Goal: Information Seeking & Learning: Compare options

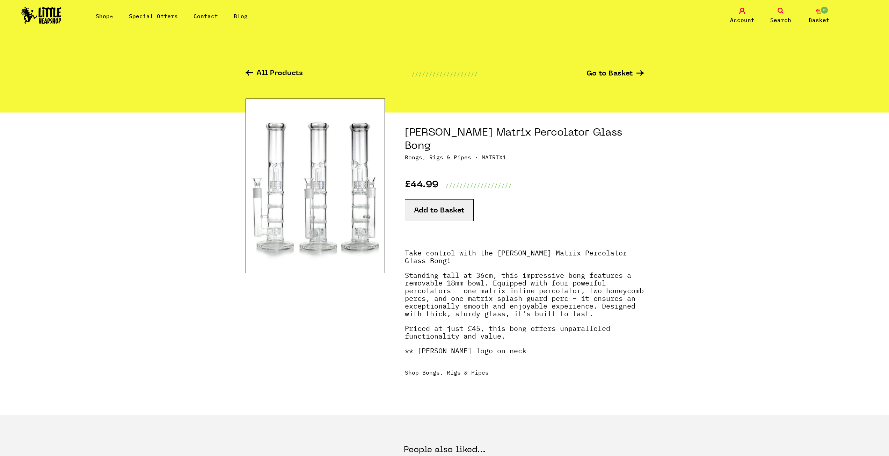
click at [102, 19] on link "Shop" at bounding box center [104, 16] width 17 height 7
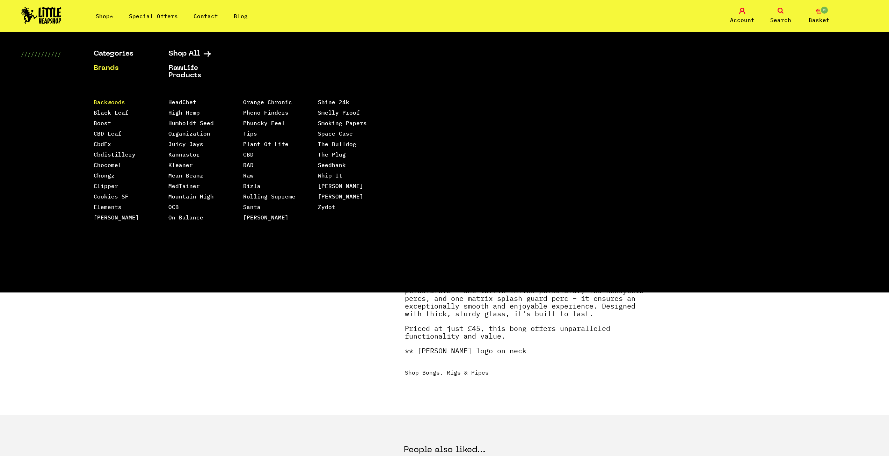
click at [106, 102] on link "Backwoods" at bounding box center [109, 101] width 31 height 7
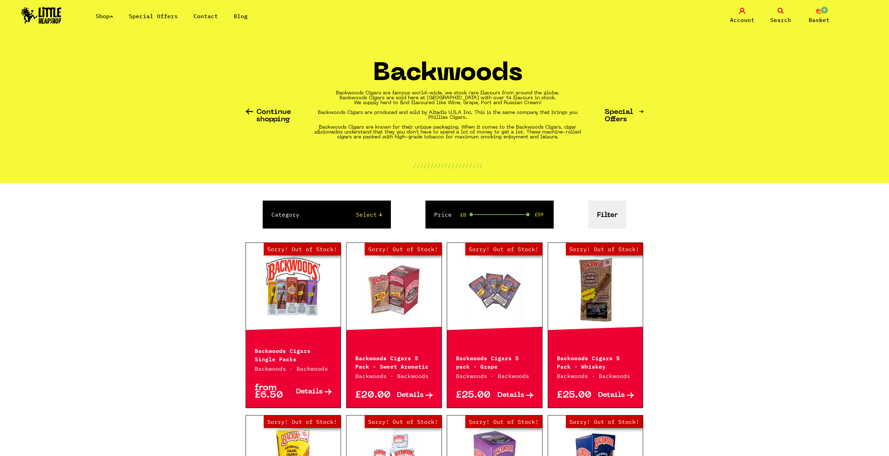
drag, startPoint x: 471, startPoint y: 213, endPoint x: 458, endPoint y: 248, distance: 36.3
click at [617, 220] on button "Filter" at bounding box center [607, 214] width 38 height 28
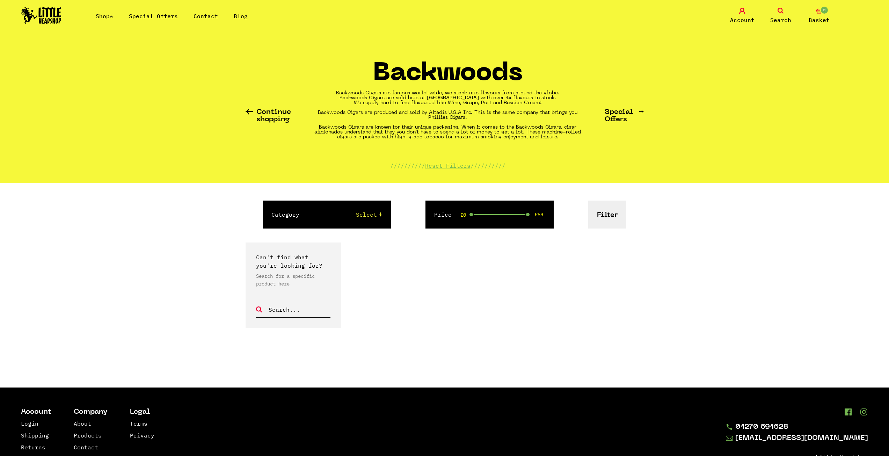
click at [110, 15] on link "Shop" at bounding box center [104, 16] width 17 height 7
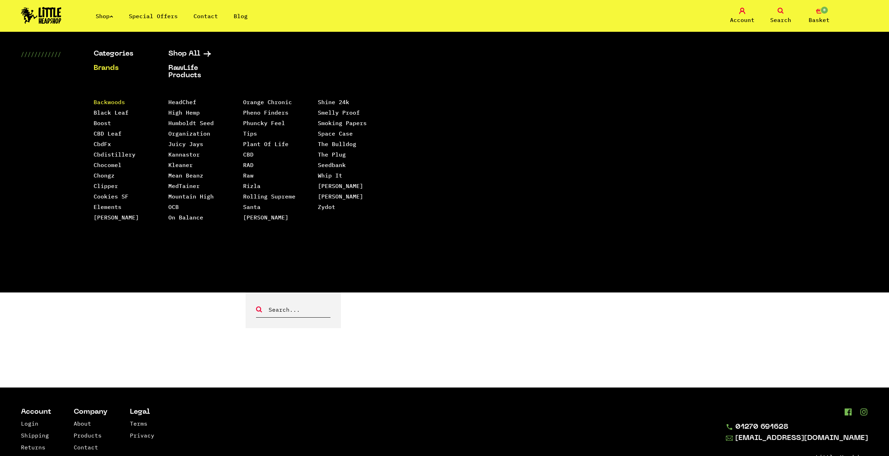
click at [113, 102] on link "Backwoods" at bounding box center [109, 101] width 31 height 7
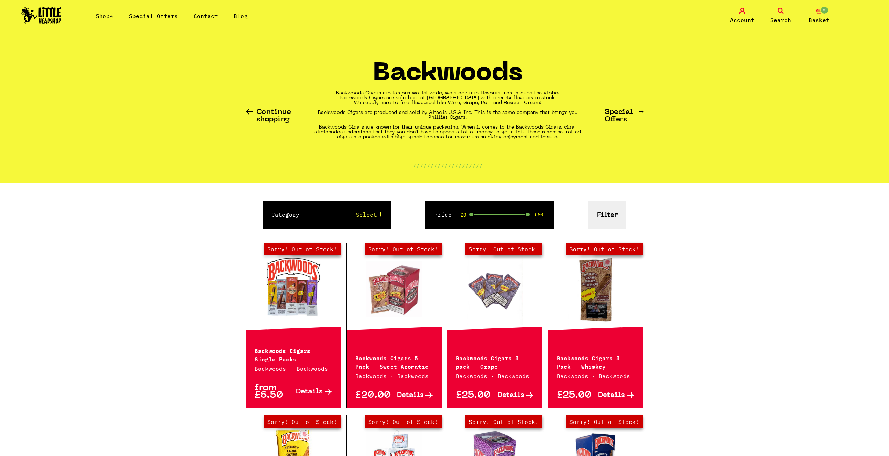
click at [472, 211] on div "Price £0 £60" at bounding box center [489, 214] width 128 height 28
drag, startPoint x: 471, startPoint y: 213, endPoint x: 530, endPoint y: 226, distance: 59.6
click at [530, 226] on div "Price £59 £59" at bounding box center [489, 214] width 128 height 28
drag, startPoint x: 527, startPoint y: 215, endPoint x: 501, endPoint y: 222, distance: 27.1
click at [501, 222] on div "Price £30 £59" at bounding box center [489, 214] width 128 height 28
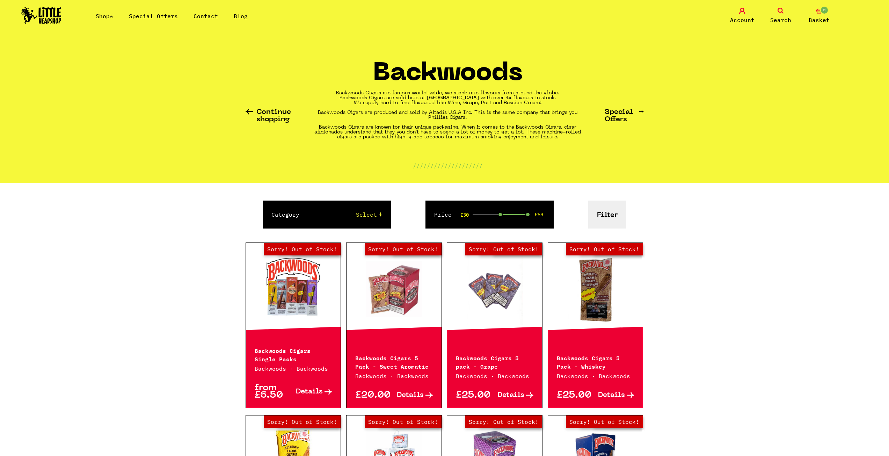
drag, startPoint x: 500, startPoint y: 218, endPoint x: 507, endPoint y: 218, distance: 6.6
click at [507, 218] on div "Price £30 £59" at bounding box center [489, 214] width 128 height 28
drag, startPoint x: 502, startPoint y: 216, endPoint x: 506, endPoint y: 214, distance: 3.9
click at [506, 214] on div "Price £30 £59" at bounding box center [489, 214] width 128 height 28
drag, startPoint x: 501, startPoint y: 214, endPoint x: 525, endPoint y: 222, distance: 25.7
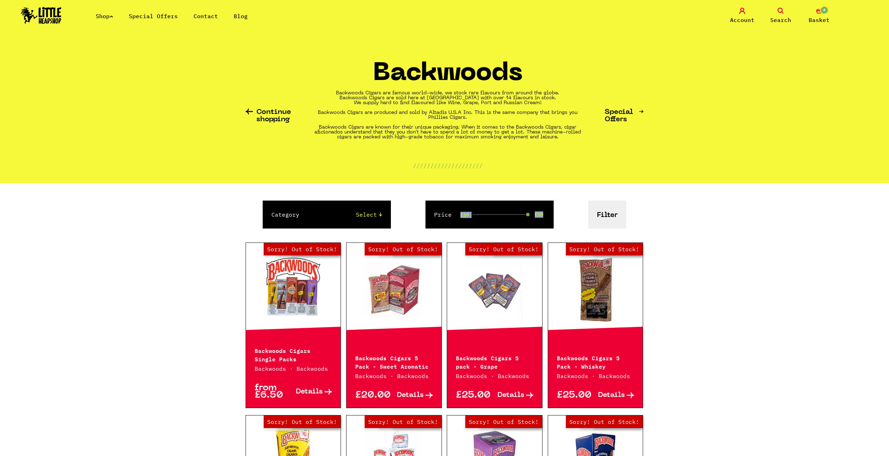
click at [526, 221] on div "Price £59 £59" at bounding box center [489, 214] width 128 height 28
drag, startPoint x: 523, startPoint y: 214, endPoint x: 528, endPoint y: 220, distance: 7.6
click at [531, 215] on div "Price £59 £59" at bounding box center [489, 214] width 128 height 28
click at [526, 220] on div "Price £59 £59" at bounding box center [489, 214] width 128 height 28
drag, startPoint x: 525, startPoint y: 214, endPoint x: 500, endPoint y: 219, distance: 26.0
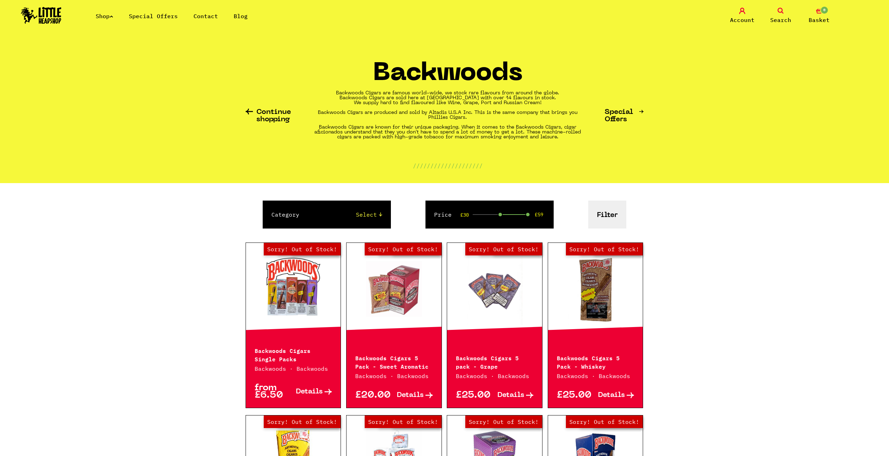
click at [500, 219] on div "Price £30 £59" at bounding box center [489, 214] width 128 height 28
drag, startPoint x: 500, startPoint y: 214, endPoint x: 533, endPoint y: 213, distance: 33.5
click at [529, 214] on div "£59 £59" at bounding box center [500, 214] width 57 height 1
drag, startPoint x: 526, startPoint y: 214, endPoint x: 500, endPoint y: 220, distance: 26.3
click at [500, 220] on div "Price £30 £59" at bounding box center [489, 214] width 128 height 28
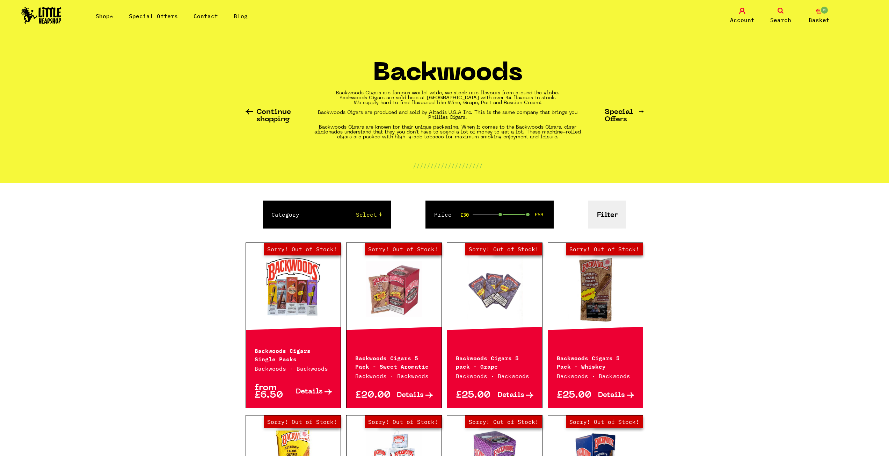
click at [502, 232] on form "Category Select 420/710 LIFE Backwoods Price £30 £59 Filter" at bounding box center [444, 217] width 398 height 35
drag, startPoint x: 503, startPoint y: 216, endPoint x: 525, endPoint y: 217, distance: 22.4
click at [525, 217] on div "Price £49 £59" at bounding box center [489, 214] width 128 height 28
drag, startPoint x: 522, startPoint y: 212, endPoint x: 499, endPoint y: 219, distance: 23.2
click at [499, 219] on div "Price £30 £59" at bounding box center [489, 214] width 128 height 28
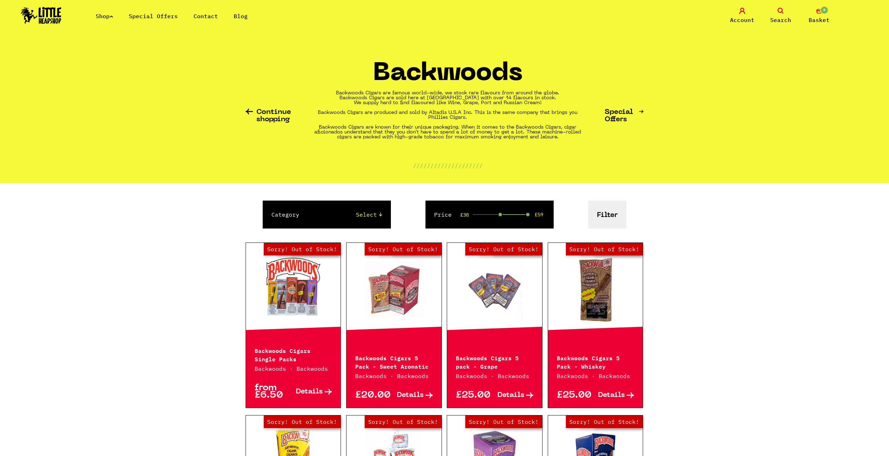
click at [501, 233] on form "Category Select 420/710 LIFE Backwoods Price £30 £59 Filter" at bounding box center [444, 217] width 398 height 35
drag, startPoint x: 500, startPoint y: 213, endPoint x: 530, endPoint y: 216, distance: 29.8
click at [530, 215] on div "Price £57 £59" at bounding box center [489, 214] width 128 height 28
drag, startPoint x: 527, startPoint y: 214, endPoint x: 501, endPoint y: 216, distance: 25.5
click at [501, 216] on div "Price £30 £59" at bounding box center [489, 214] width 128 height 28
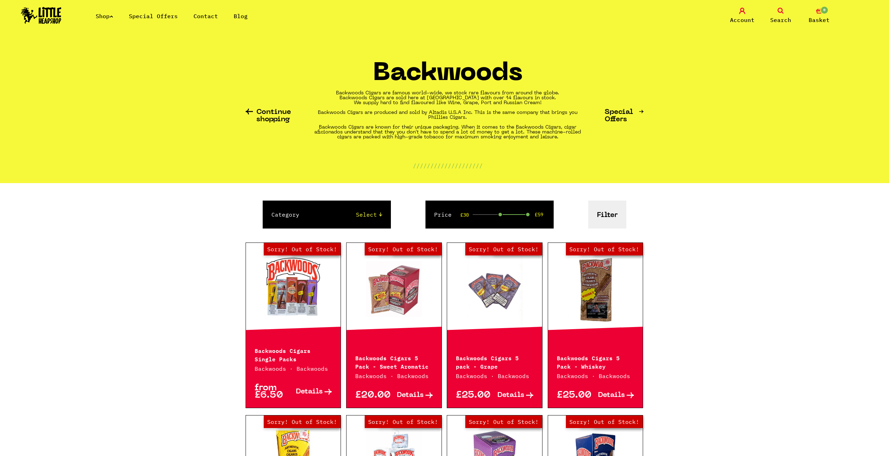
drag, startPoint x: 507, startPoint y: 235, endPoint x: 506, endPoint y: 228, distance: 6.8
click at [507, 233] on form "Category Select 420/710 LIFE Backwoods Price £30 £59 Filter" at bounding box center [444, 217] width 398 height 35
drag, startPoint x: 501, startPoint y: 215, endPoint x: 534, endPoint y: 214, distance: 33.2
click at [529, 214] on div "£59 £59" at bounding box center [500, 214] width 57 height 1
drag, startPoint x: 527, startPoint y: 214, endPoint x: 501, endPoint y: 217, distance: 25.7
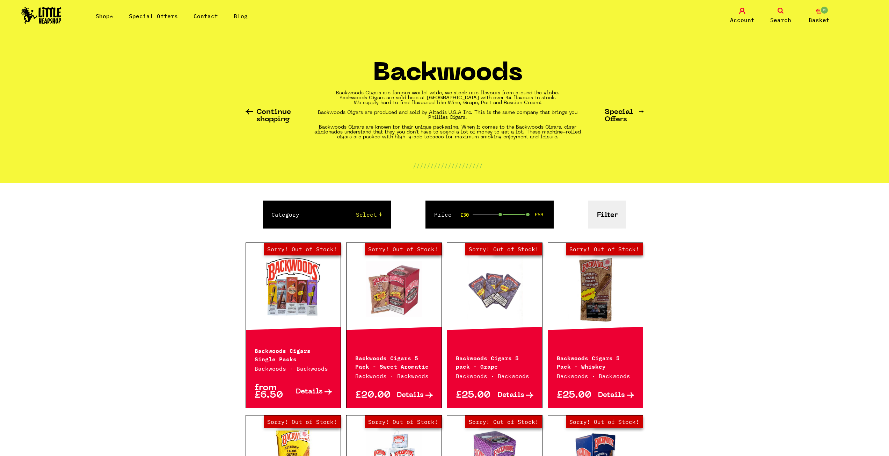
click at [501, 217] on div "Price £30 £59" at bounding box center [489, 214] width 128 height 28
drag, startPoint x: 505, startPoint y: 229, endPoint x: 502, endPoint y: 224, distance: 6.6
click at [505, 229] on form "Category Select 420/710 LIFE Backwoods Price £30 £59 Filter" at bounding box center [444, 217] width 398 height 35
drag, startPoint x: 500, startPoint y: 215, endPoint x: 530, endPoint y: 215, distance: 29.3
click at [531, 215] on div "Price £56 £59" at bounding box center [489, 214] width 128 height 28
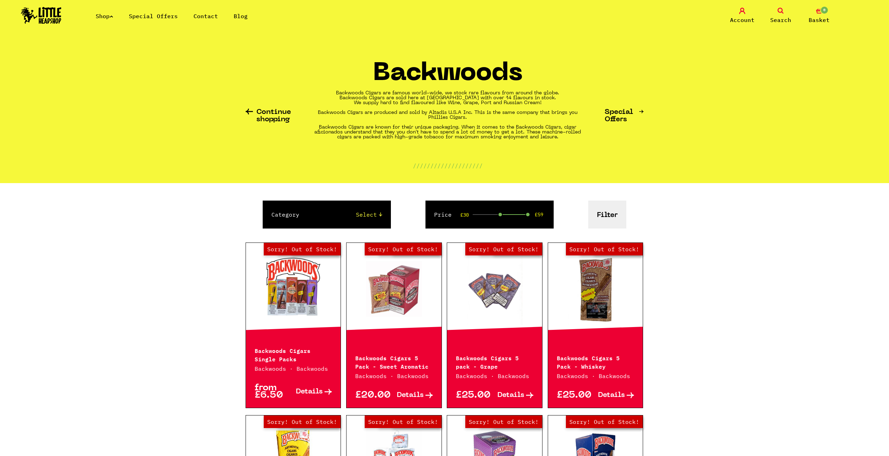
drag, startPoint x: 528, startPoint y: 214, endPoint x: 503, endPoint y: 219, distance: 25.4
click at [503, 219] on div "Price £30 £59" at bounding box center [489, 214] width 128 height 28
click at [506, 231] on form "Category Select 420/710 LIFE Backwoods Price £30 £59 Filter" at bounding box center [444, 217] width 398 height 35
drag, startPoint x: 501, startPoint y: 216, endPoint x: 510, endPoint y: 219, distance: 9.7
click at [514, 218] on div "Price £30 £59" at bounding box center [489, 214] width 128 height 28
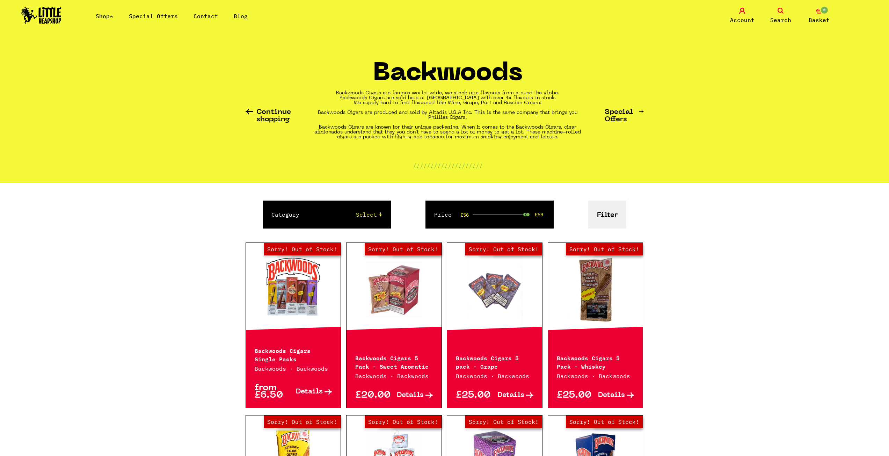
drag, startPoint x: 500, startPoint y: 215, endPoint x: 527, endPoint y: 219, distance: 27.4
click at [527, 219] on div "Price £56 £59" at bounding box center [489, 214] width 128 height 28
drag, startPoint x: 525, startPoint y: 214, endPoint x: 532, endPoint y: 213, distance: 6.3
click at [529, 214] on div "£59 £59" at bounding box center [500, 214] width 57 height 1
drag, startPoint x: 527, startPoint y: 213, endPoint x: 501, endPoint y: 223, distance: 28.1
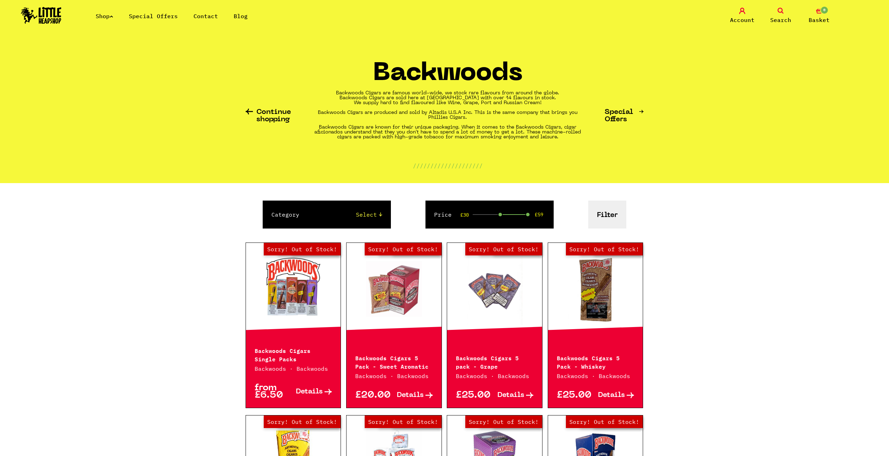
click at [501, 223] on div "Price £30 £59" at bounding box center [489, 214] width 128 height 28
click at [506, 230] on form "Category Select 420/710 LIFE Backwoods Price £30 £59 Filter" at bounding box center [444, 217] width 398 height 35
drag, startPoint x: 506, startPoint y: 214, endPoint x: 530, endPoint y: 216, distance: 24.1
click at [530, 216] on div "Price £59 £59" at bounding box center [489, 214] width 128 height 28
drag, startPoint x: 528, startPoint y: 213, endPoint x: 503, endPoint y: 218, distance: 26.1
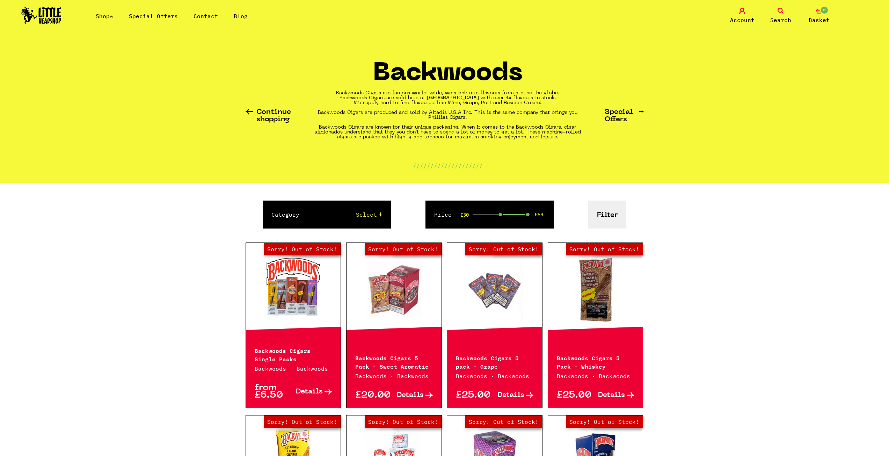
click at [503, 218] on div "Price £30 £59" at bounding box center [489, 214] width 128 height 28
click at [503, 228] on div "Price £30 £59" at bounding box center [489, 214] width 128 height 28
click at [351, 212] on select "Select 420/710 LIFE Backwoods" at bounding box center [347, 214] width 69 height 8
select select "2"
click at [313, 210] on select "Select 420/710 LIFE Backwoods" at bounding box center [347, 214] width 69 height 8
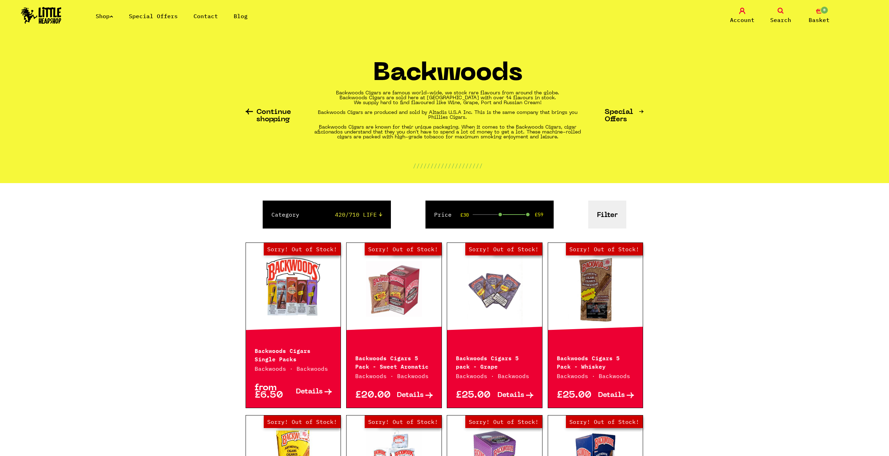
click at [392, 225] on div "Category Select 420/710 LIFE Backwoods Price £30 £59 Filter" at bounding box center [444, 214] width 398 height 28
click at [583, 218] on div "Category Select 420/710 LIFE Backwoods Price £30 £59 Filter" at bounding box center [444, 214] width 398 height 28
drag, startPoint x: 525, startPoint y: 214, endPoint x: 518, endPoint y: 218, distance: 8.0
click at [518, 218] on div "Price £30 £50" at bounding box center [489, 214] width 128 height 28
click at [611, 213] on button "Filter" at bounding box center [607, 214] width 38 height 28
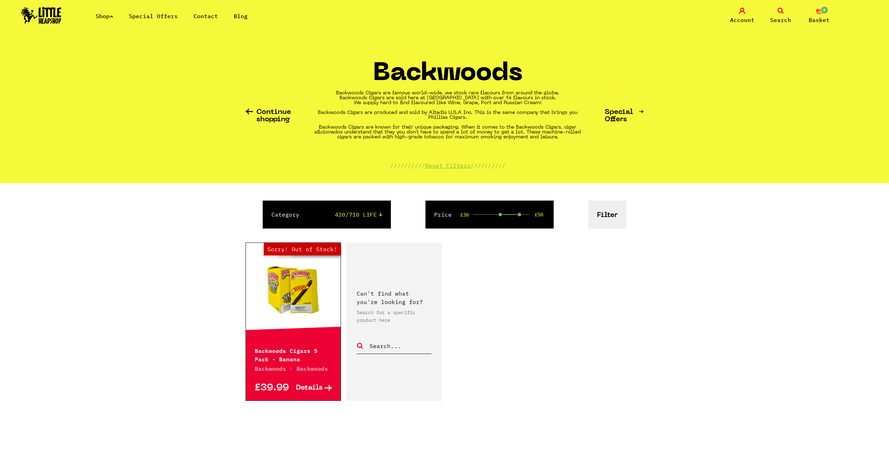
click at [359, 224] on div "Category Select 420/710 LIFE Backwoods" at bounding box center [327, 214] width 128 height 28
click at [368, 216] on select "Select 420/710 LIFE Backwoods" at bounding box center [347, 214] width 69 height 8
select select "0"
click at [313, 210] on select "Select 420/710 LIFE Backwoods" at bounding box center [347, 214] width 69 height 8
click at [253, 112] on div at bounding box center [250, 116] width 11 height 15
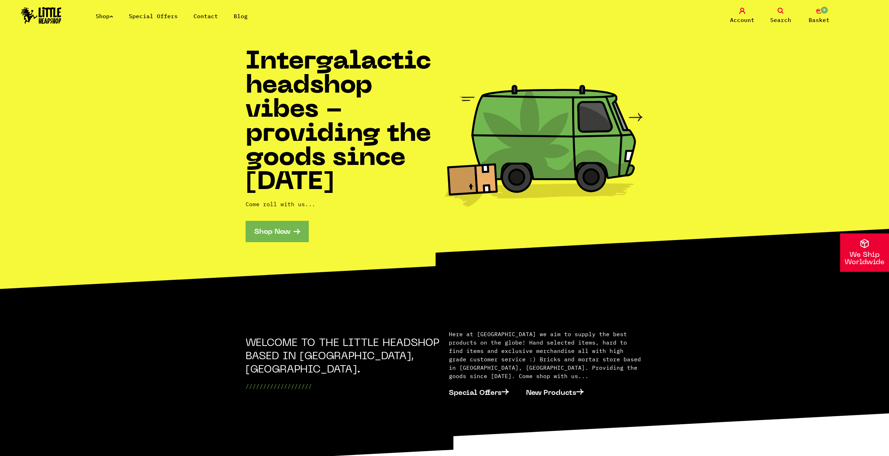
click at [284, 231] on link "Shop Now" at bounding box center [276, 231] width 63 height 21
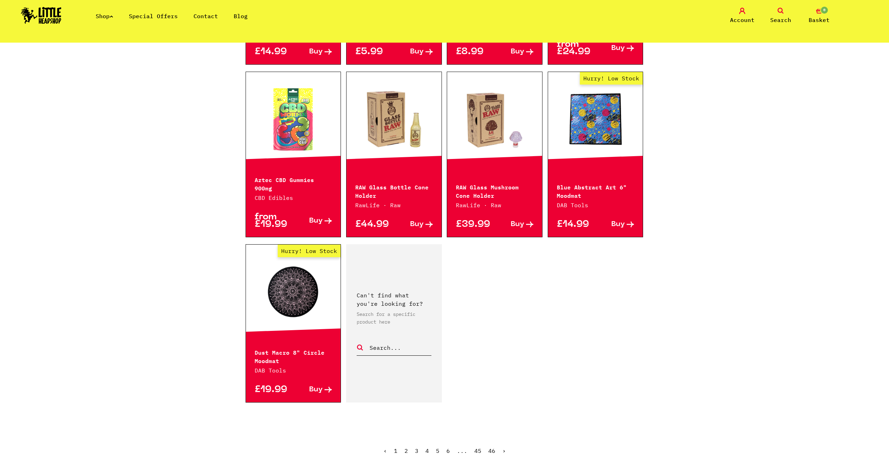
scroll to position [908, 0]
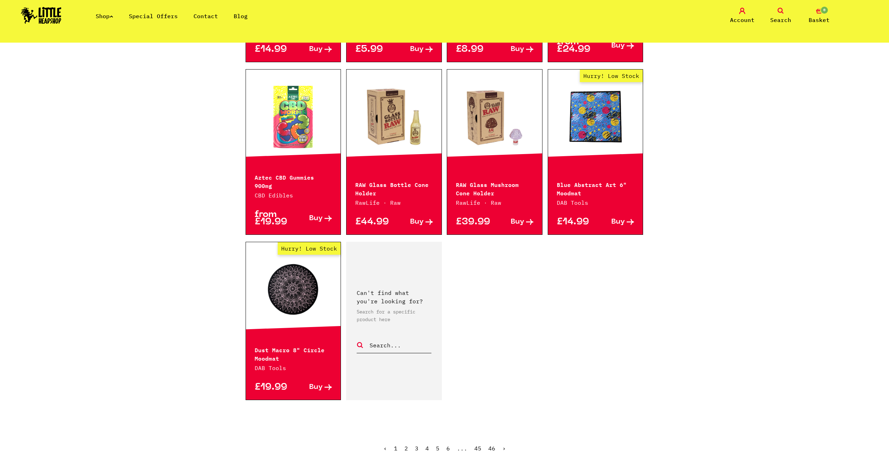
click at [406, 444] on link "2" at bounding box center [405, 447] width 3 height 7
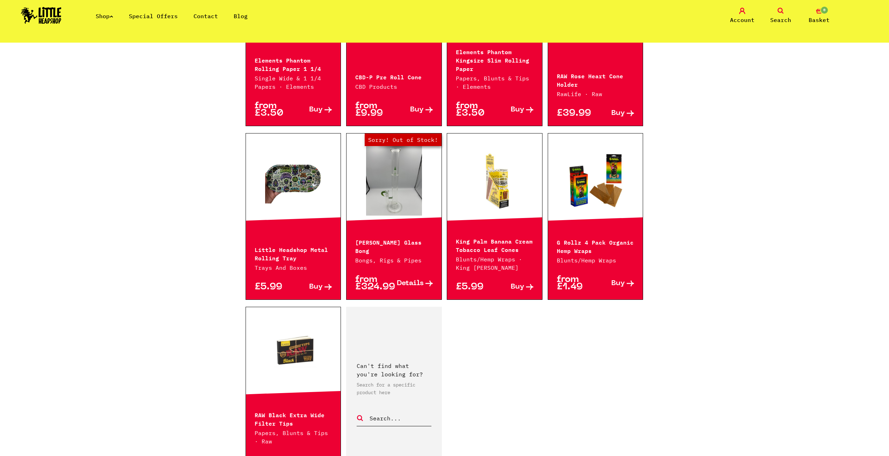
scroll to position [978, 0]
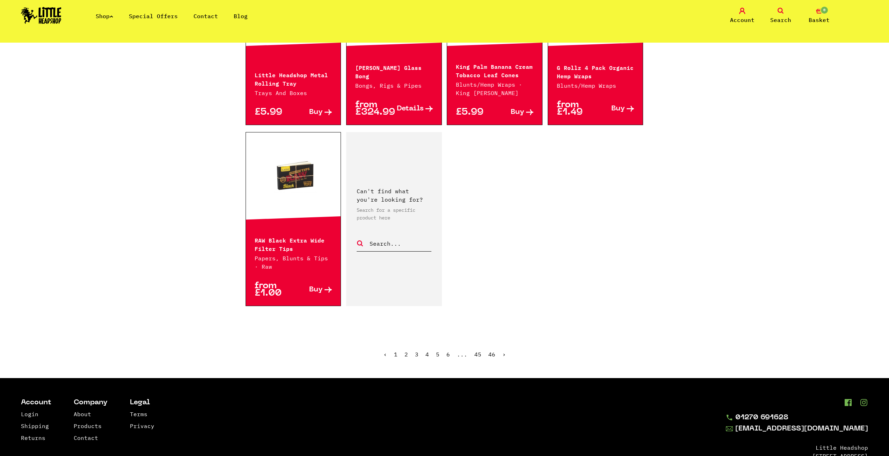
click at [414, 349] on ul "‹ 1 2 3 4 5 6 ... 45 46 ›" at bounding box center [444, 359] width 398 height 30
click at [417, 352] on link "3" at bounding box center [416, 354] width 3 height 7
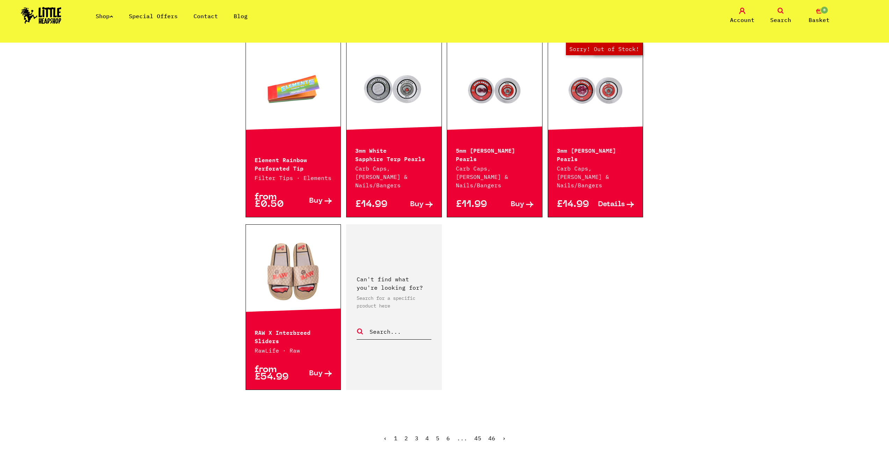
scroll to position [943, 0]
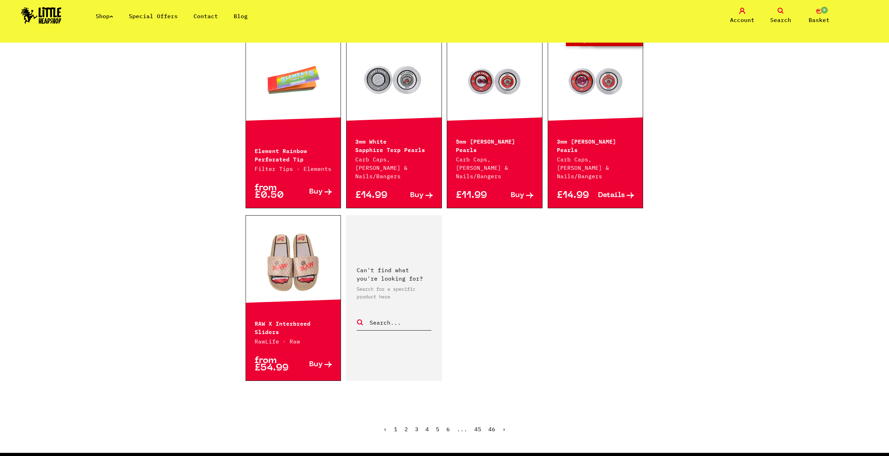
click at [417, 425] on span "3" at bounding box center [416, 428] width 3 height 7
click at [427, 425] on link "4" at bounding box center [426, 428] width 3 height 7
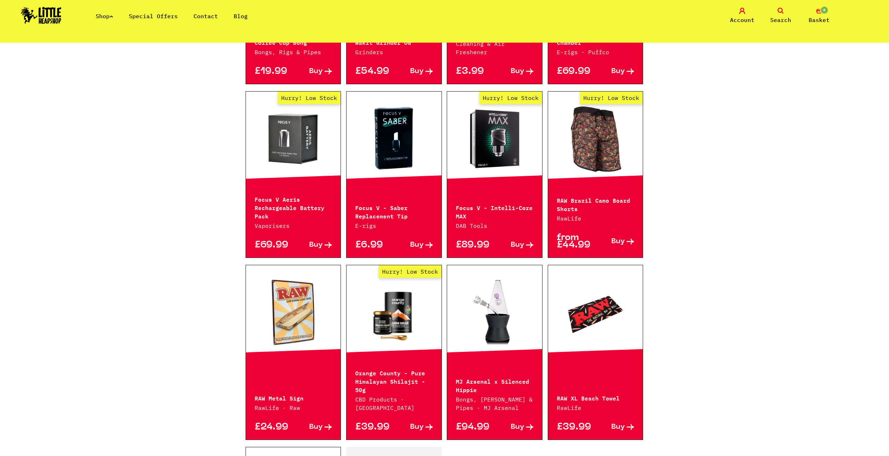
scroll to position [663, 0]
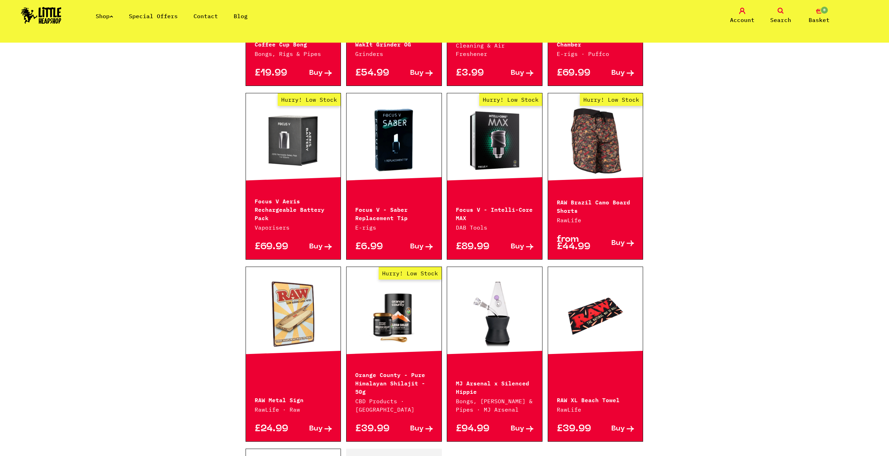
click at [609, 148] on link "Hurry! Low Stock" at bounding box center [595, 140] width 95 height 70
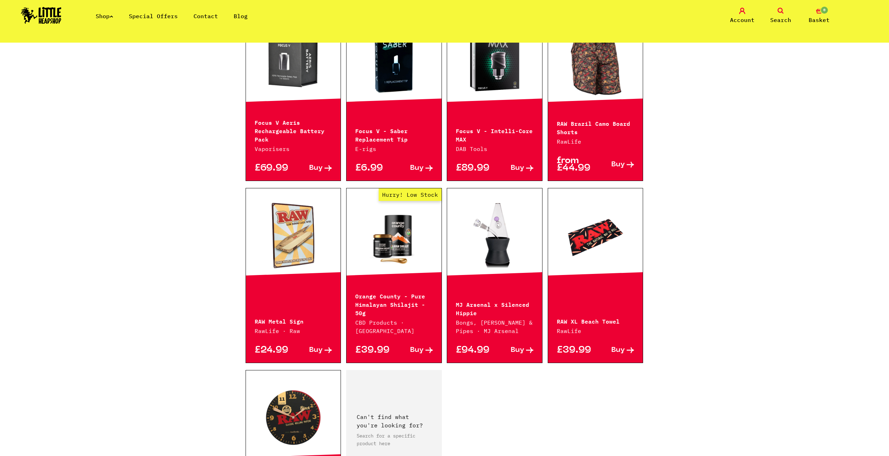
scroll to position [873, 0]
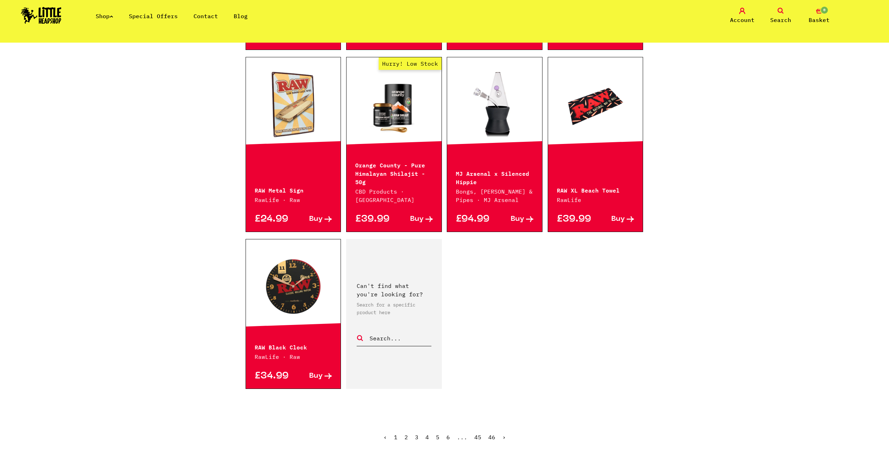
click at [434, 428] on ul "‹ 1 2 3 4 5 6 ... 45 46 ›" at bounding box center [444, 442] width 398 height 30
click at [438, 433] on link "5" at bounding box center [437, 436] width 3 height 7
click at [171, 18] on link "Special Offers" at bounding box center [153, 16] width 49 height 7
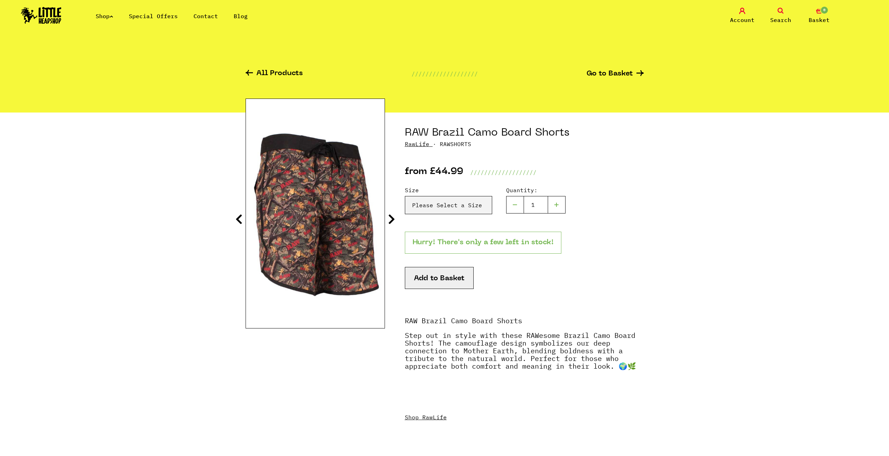
click at [300, 231] on img at bounding box center [315, 213] width 139 height 173
click at [383, 220] on img at bounding box center [315, 213] width 139 height 173
click at [389, 219] on icon at bounding box center [391, 218] width 7 height 11
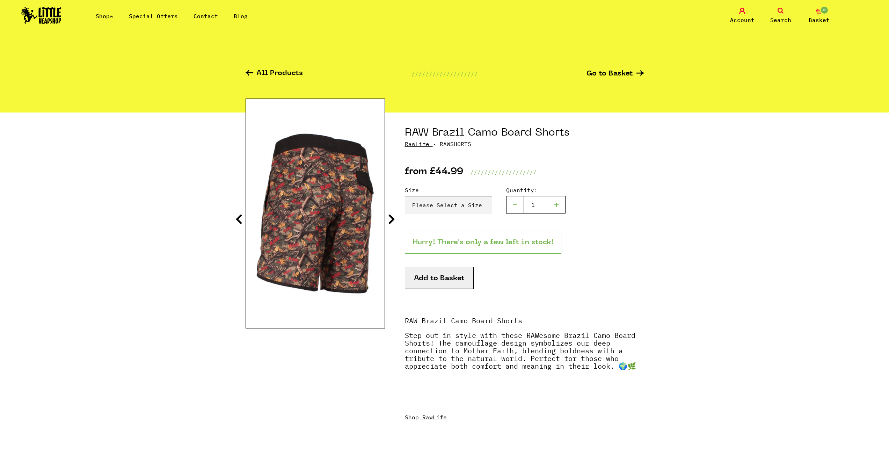
click at [393, 220] on icon at bounding box center [391, 218] width 7 height 11
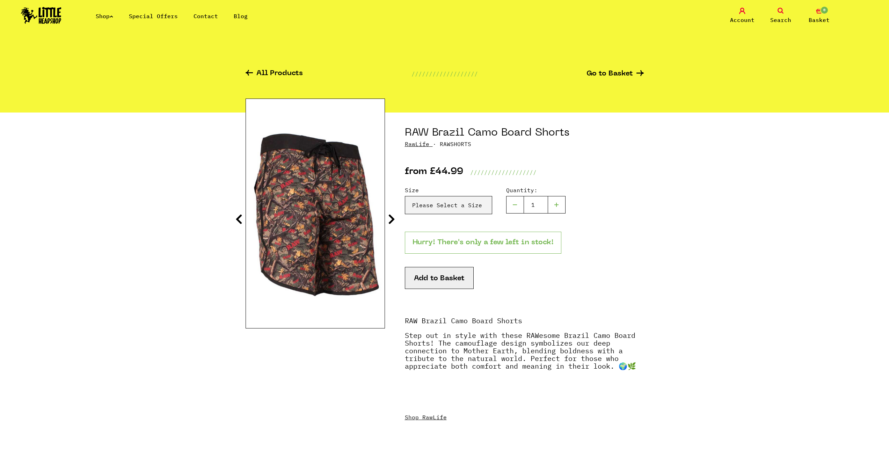
click at [396, 221] on section "RAW Brazil Camo Board Shorts RawLife · RAWSHORTS from £44.99 //////////////////…" at bounding box center [444, 285] width 398 height 347
drag, startPoint x: 397, startPoint y: 221, endPoint x: 396, endPoint y: 209, distance: 11.2
click at [397, 219] on section "RAW Brazil Camo Board Shorts RawLife · RAWSHORTS from £44.99 //////////////////…" at bounding box center [444, 285] width 398 height 347
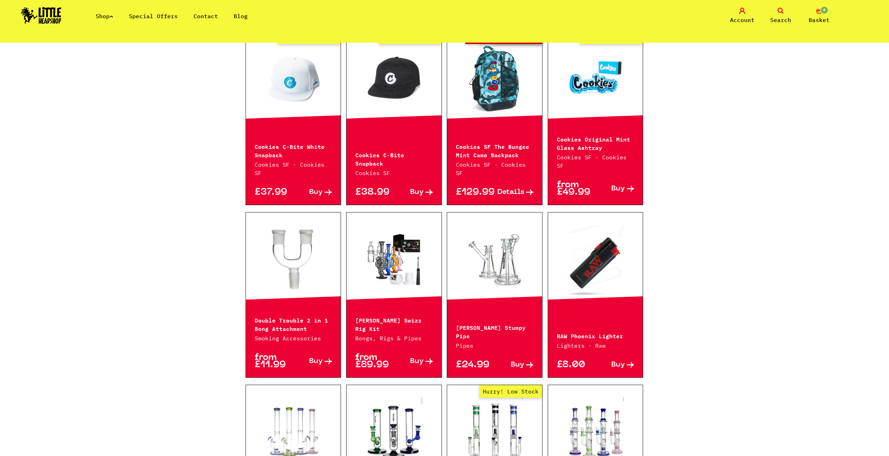
scroll to position [384, 0]
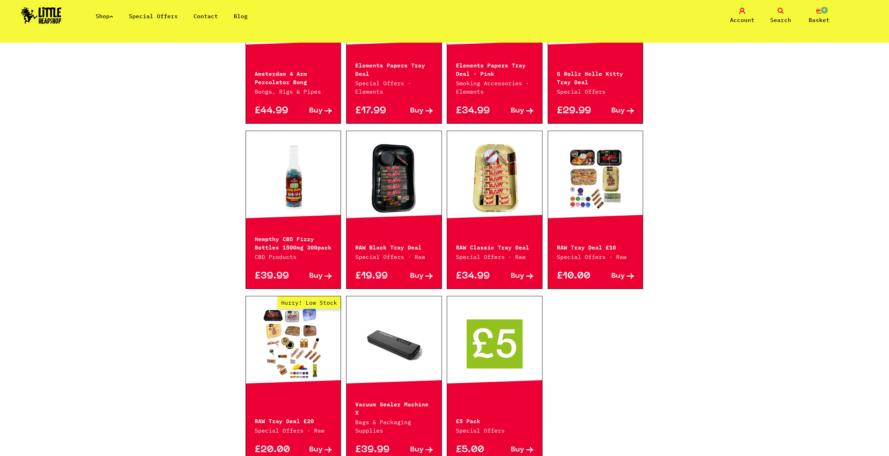
scroll to position [209, 0]
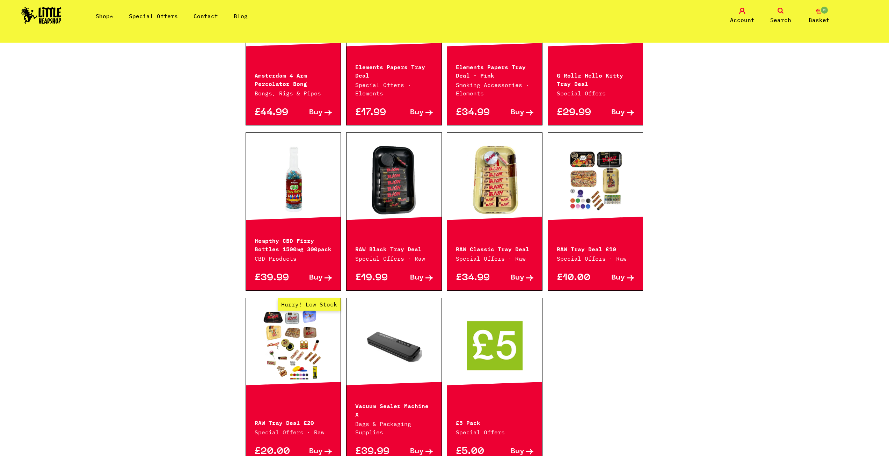
drag, startPoint x: 544, startPoint y: 104, endPoint x: 776, endPoint y: 226, distance: 262.2
click at [779, 219] on div "Continue shopping Special Offers /////////////////// Shop All This week's speci…" at bounding box center [444, 185] width 889 height 705
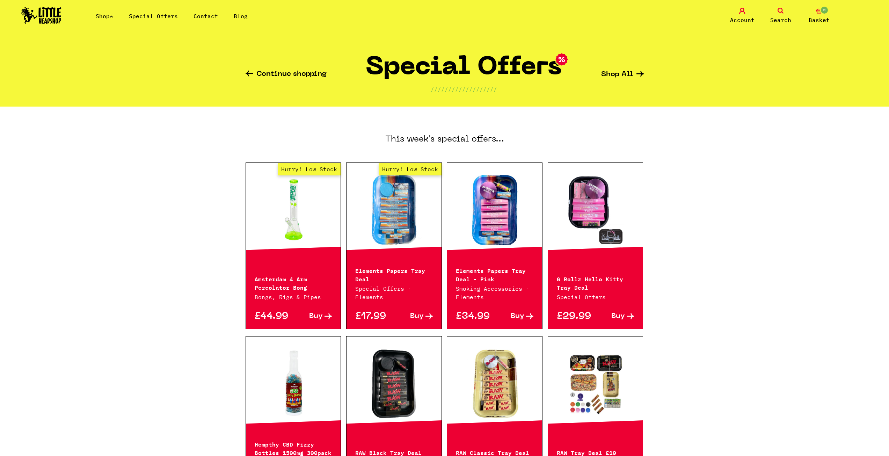
scroll to position [0, 0]
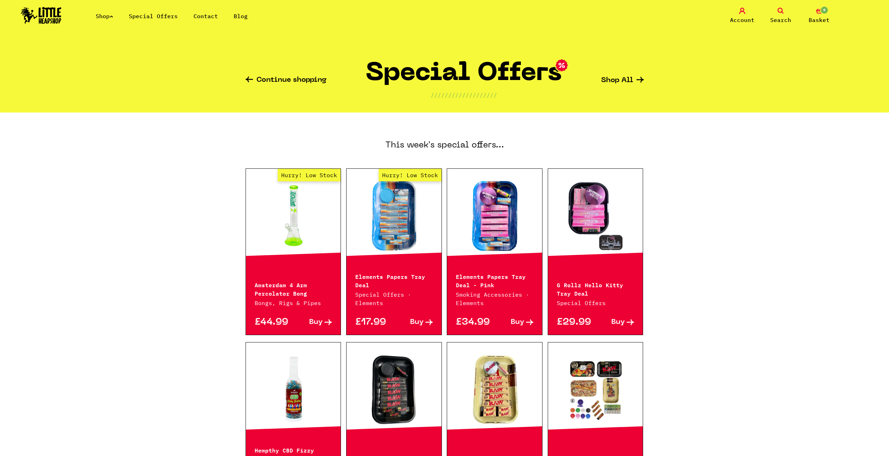
click at [617, 78] on link "Shop All" at bounding box center [622, 80] width 43 height 7
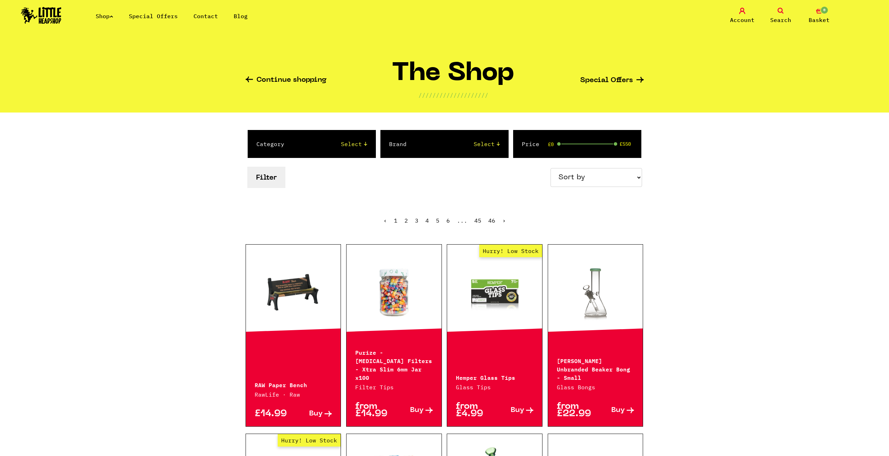
click at [342, 148] on div "Category Select 2 Piece 3 Piece 4 Piece 420/710 LIFE Acrylic Bongs Ashtrays Bac…" at bounding box center [312, 144] width 128 height 28
click at [350, 147] on select "Select 2 Piece 3 Piece 4 Piece 420/710 LIFE Acrylic Bongs Ashtrays Backwoods Ba…" at bounding box center [332, 144] width 69 height 8
select select "47"
click at [298, 140] on select "Select 2 Piece 3 Piece 4 Piece 420/710 LIFE Acrylic Bongs Ashtrays Backwoods Ba…" at bounding box center [332, 144] width 69 height 8
drag, startPoint x: 612, startPoint y: 144, endPoint x: 562, endPoint y: 147, distance: 50.7
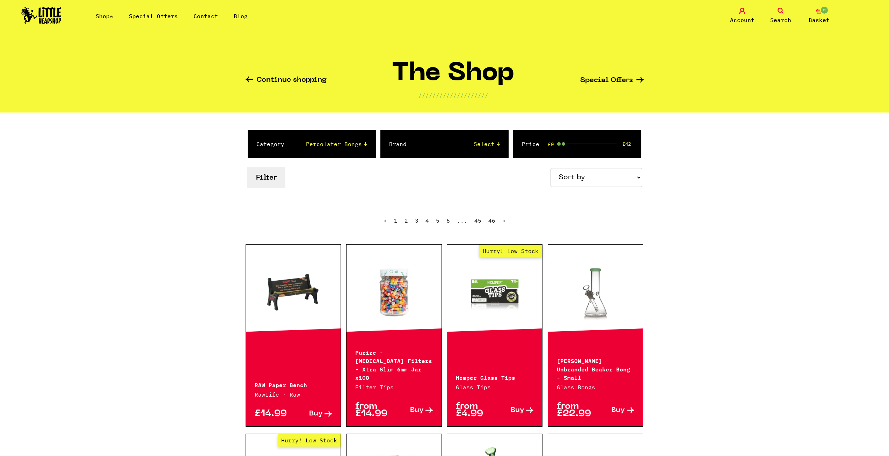
click at [562, 147] on div "Price £0 £42" at bounding box center [577, 144] width 128 height 28
click at [281, 178] on button "Filter" at bounding box center [266, 177] width 38 height 21
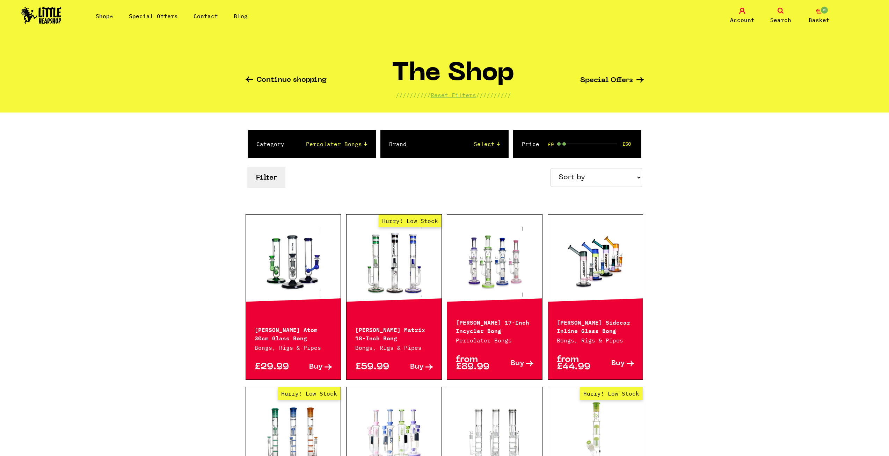
drag, startPoint x: 562, startPoint y: 142, endPoint x: 565, endPoint y: 161, distance: 18.7
click at [565, 161] on form "Category Select 2 Piece 3 Piece 4 Piece 420/710 LIFE Acrylic Bongs Ashtrays Bac…" at bounding box center [444, 160] width 398 height 60
click at [275, 181] on button "Filter" at bounding box center [266, 177] width 38 height 21
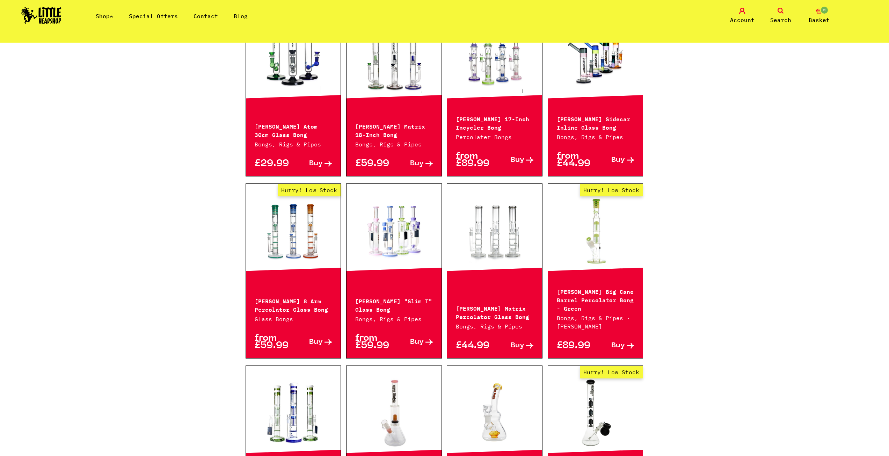
scroll to position [70, 0]
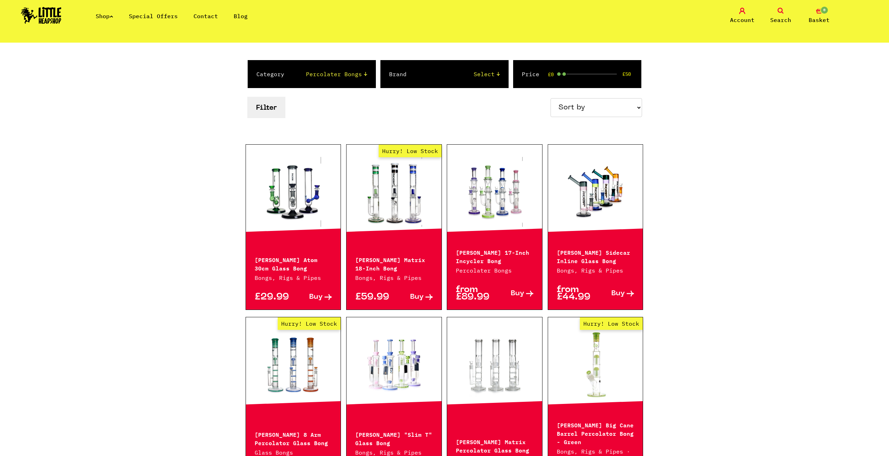
click at [396, 205] on link "Hurry! Low Stock" at bounding box center [393, 192] width 95 height 70
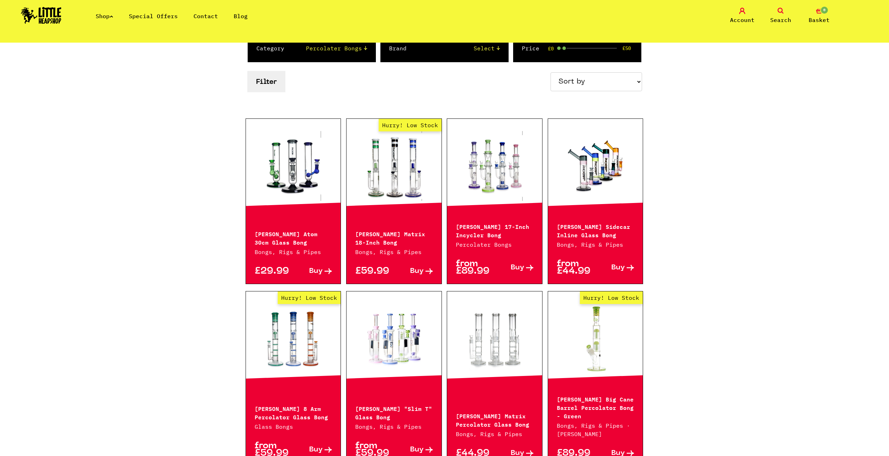
scroll to position [279, 0]
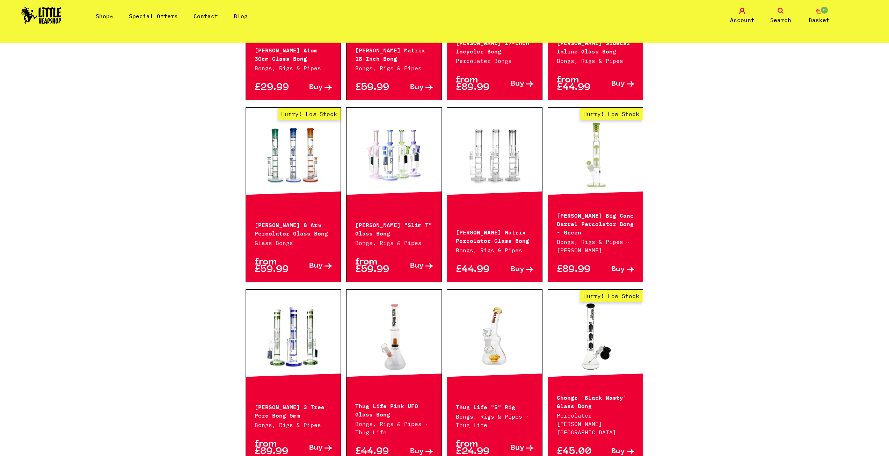
click at [492, 167] on link at bounding box center [494, 155] width 95 height 70
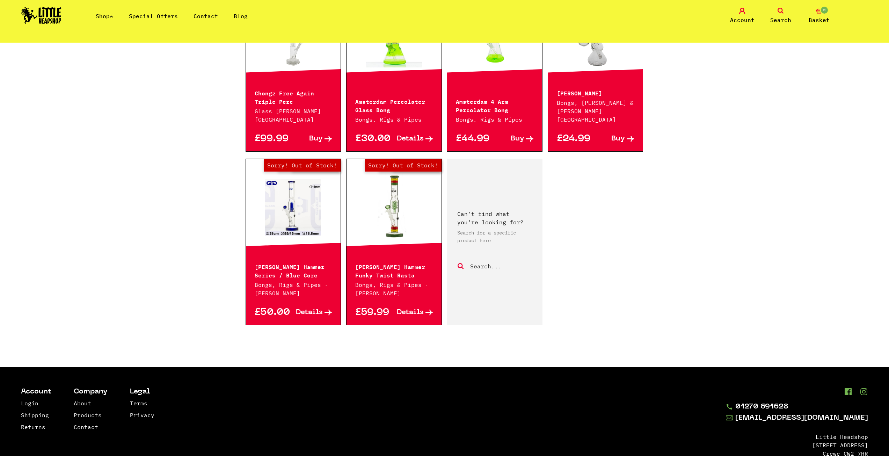
scroll to position [768, 0]
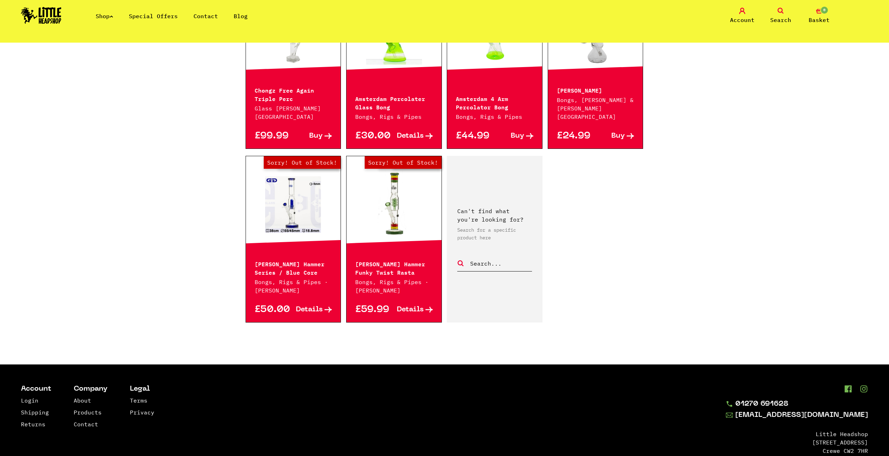
click at [422, 209] on link "Out of Stock Hurry! Low Stock Sorry! Out of Stock!" at bounding box center [393, 203] width 95 height 70
click at [273, 207] on link "Out of Stock Hurry! Low Stock Sorry! Out of Stock!" at bounding box center [293, 203] width 95 height 70
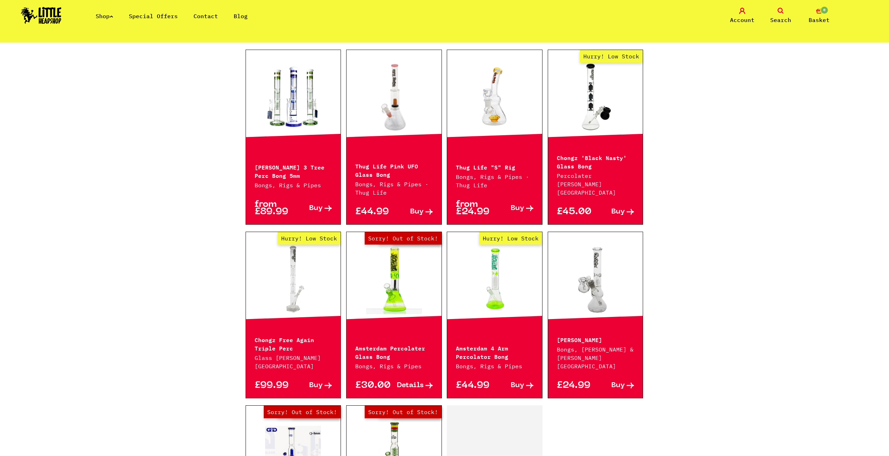
scroll to position [384, 0]
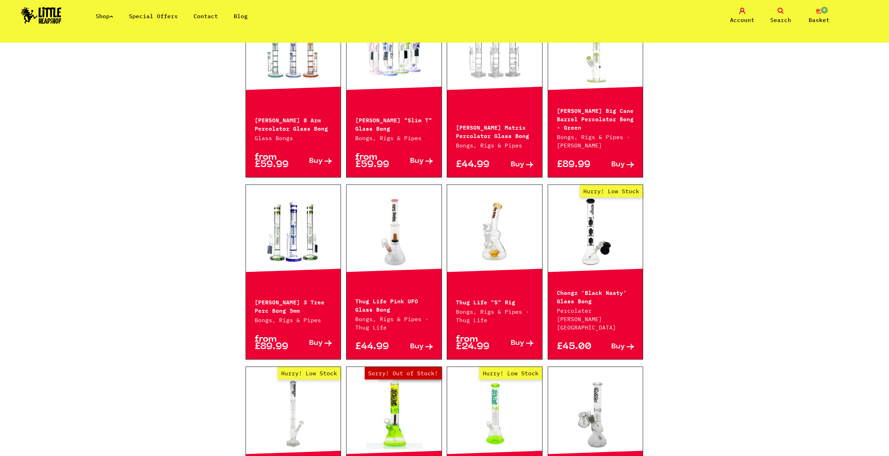
click at [572, 242] on link "Hurry! Low Stock" at bounding box center [595, 232] width 95 height 70
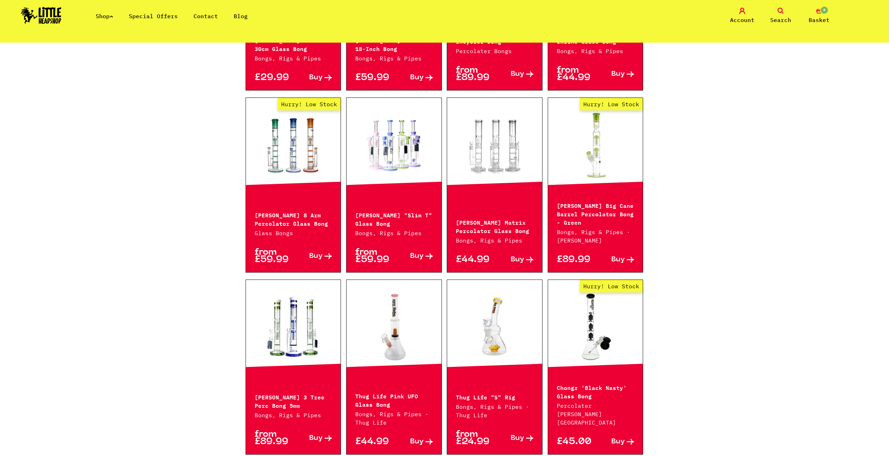
scroll to position [244, 0]
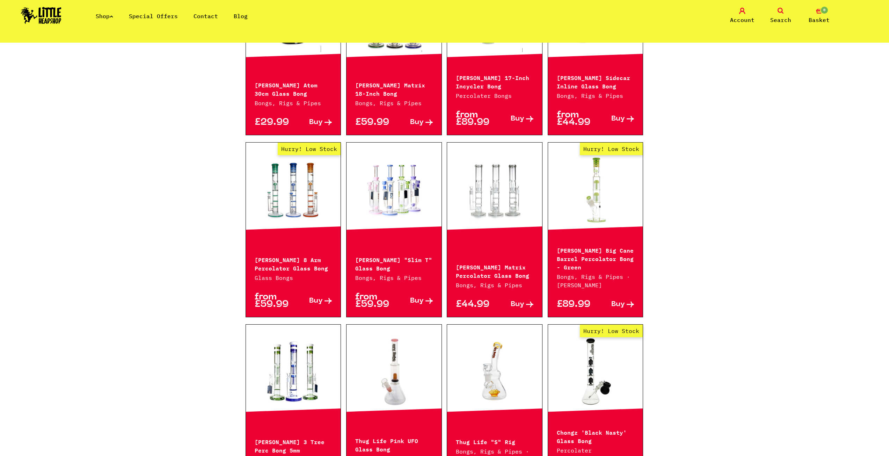
click at [290, 184] on link "Hurry! Low Stock" at bounding box center [293, 190] width 95 height 70
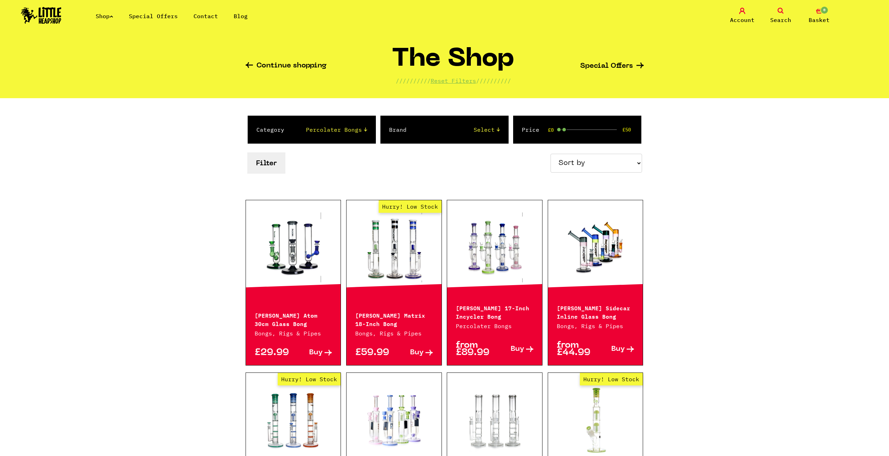
scroll to position [0, 0]
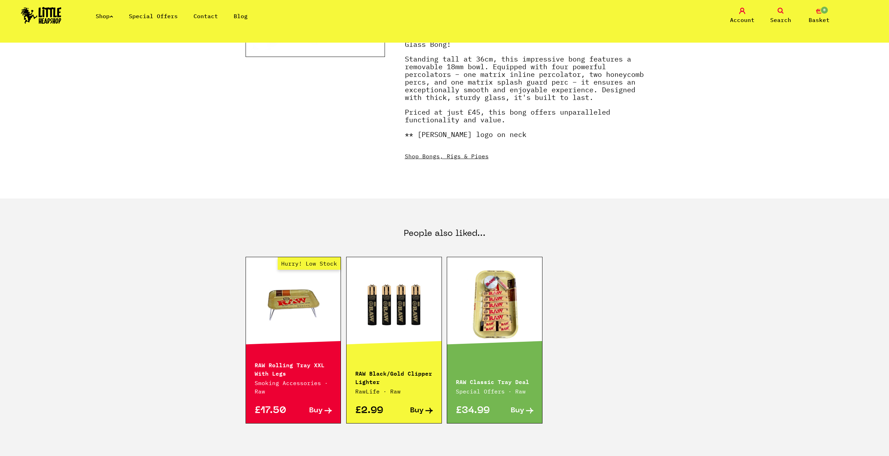
scroll to position [244, 0]
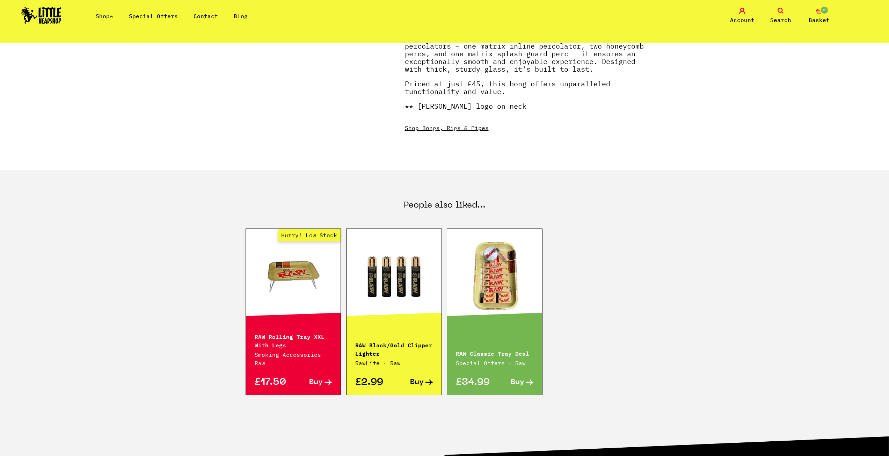
click at [402, 310] on div "RAW Black/Gold Clipper Lighter RawLife · Raw £2.99 Buy" at bounding box center [394, 311] width 96 height 167
click at [392, 286] on link at bounding box center [393, 276] width 95 height 70
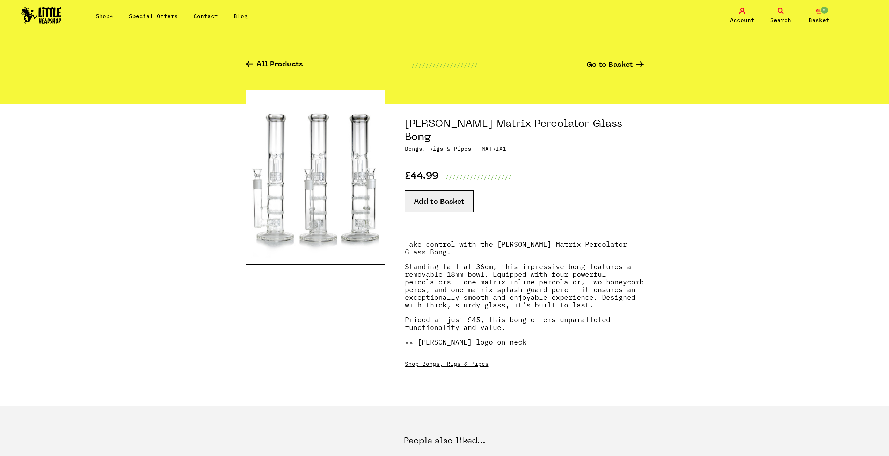
scroll to position [0, 0]
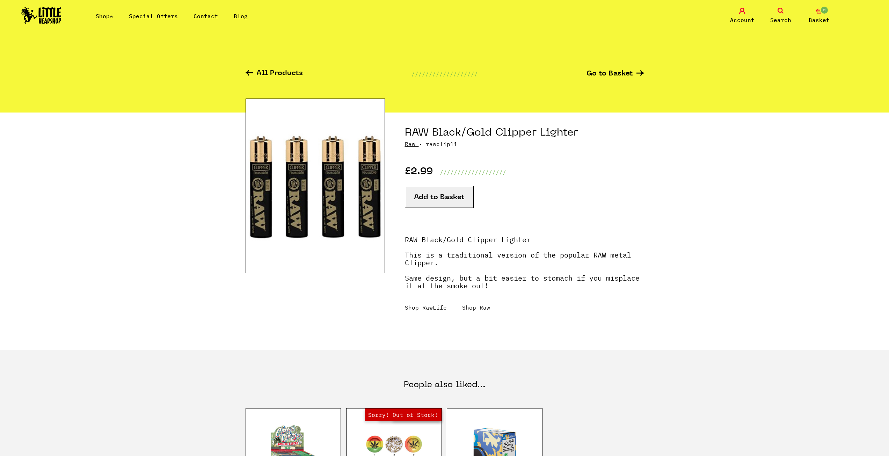
scroll to position [175, 0]
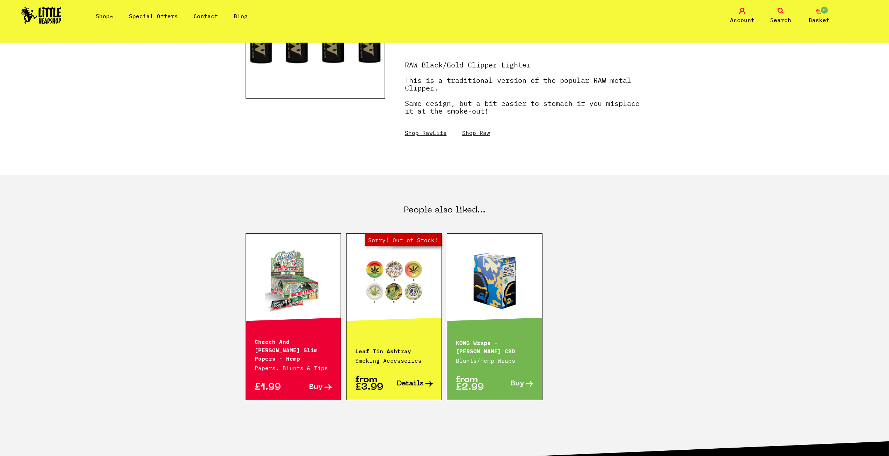
click at [273, 311] on link at bounding box center [293, 281] width 95 height 70
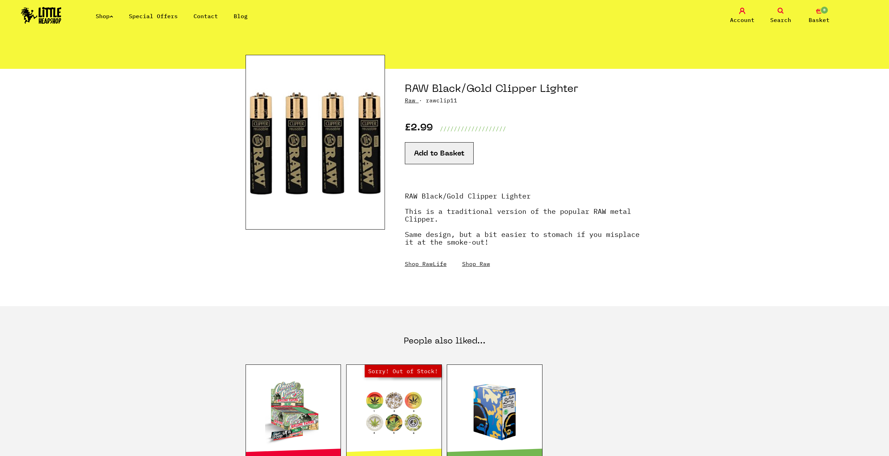
scroll to position [35, 0]
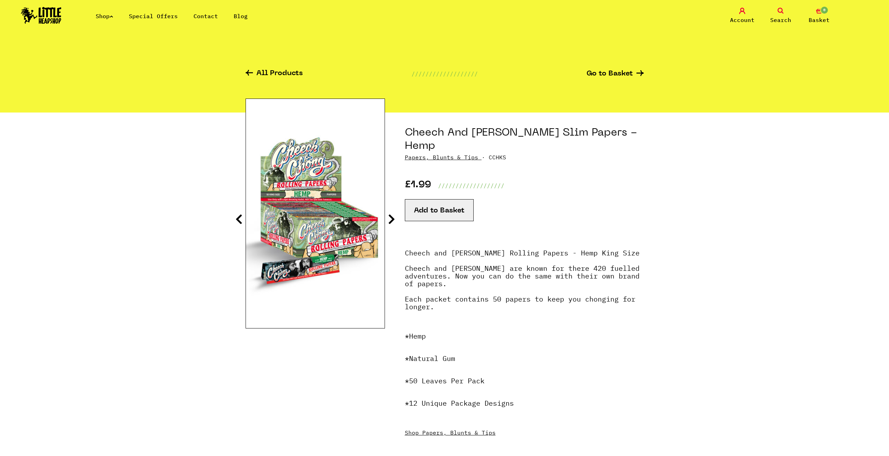
click at [386, 222] on section "Cheech And Chong Kingsize Slim Papers - Hemp Papers, Blunts & Tips · CCHKS £1.9…" at bounding box center [444, 293] width 398 height 362
click at [389, 219] on icon at bounding box center [391, 218] width 7 height 11
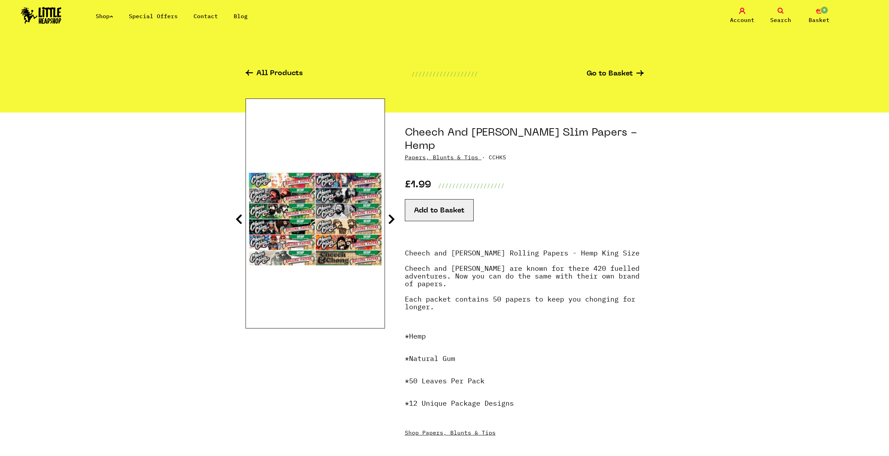
click at [391, 219] on icon at bounding box center [391, 218] width 7 height 11
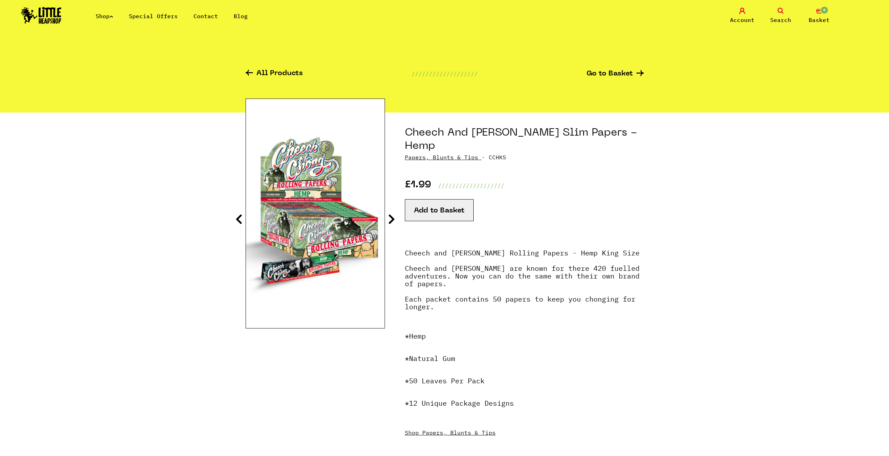
click at [391, 219] on icon at bounding box center [391, 218] width 7 height 11
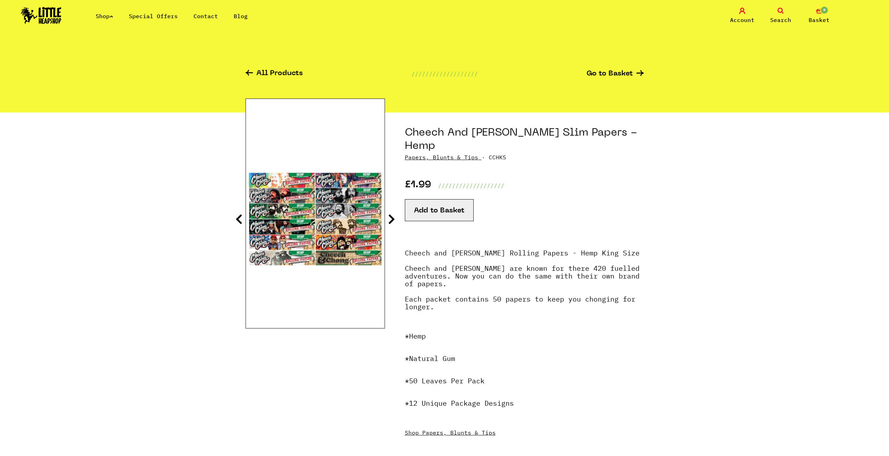
click at [391, 219] on icon at bounding box center [391, 218] width 7 height 11
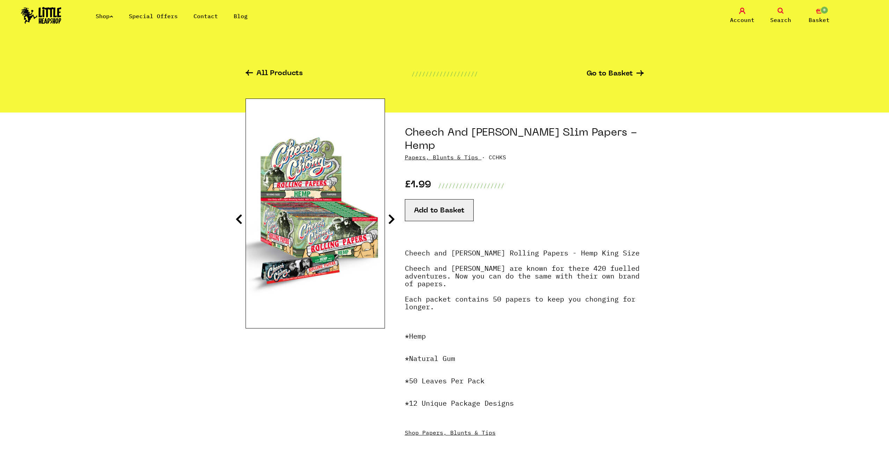
click at [391, 219] on icon at bounding box center [391, 218] width 7 height 11
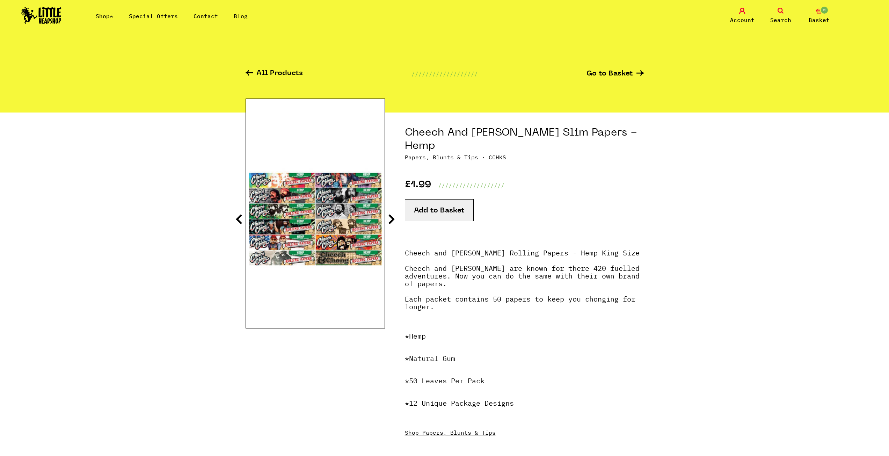
click at [391, 219] on icon at bounding box center [391, 218] width 7 height 11
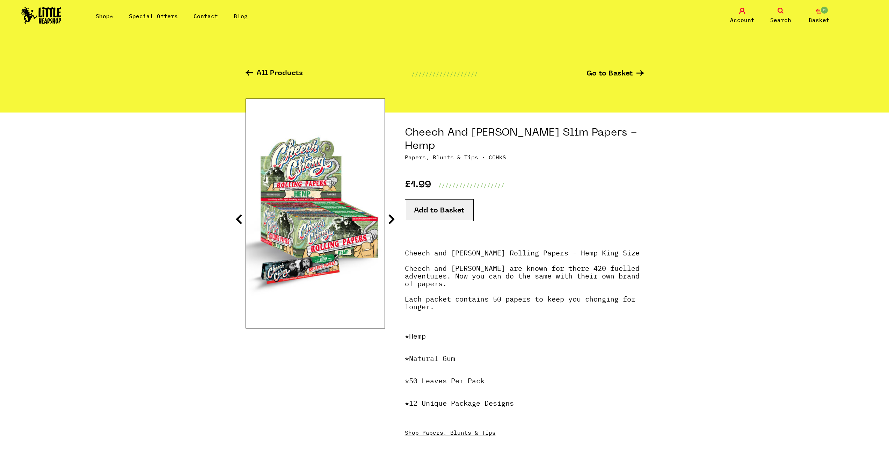
click at [391, 219] on icon at bounding box center [391, 218] width 7 height 11
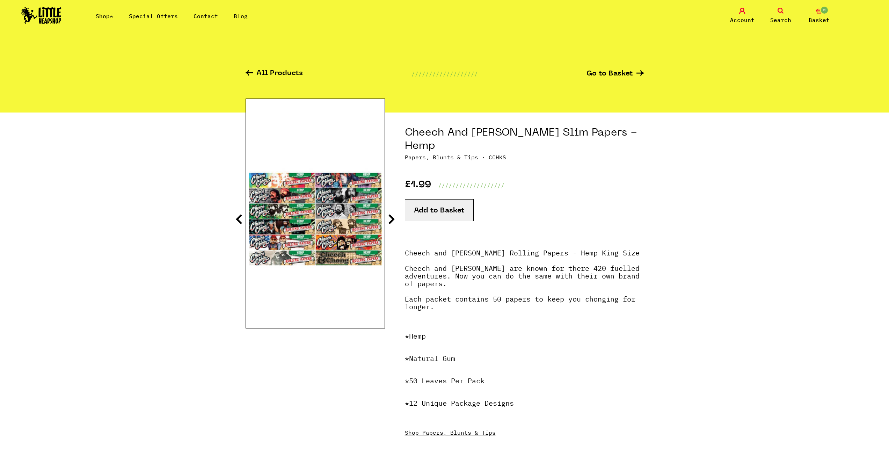
click at [391, 219] on icon at bounding box center [391, 218] width 7 height 11
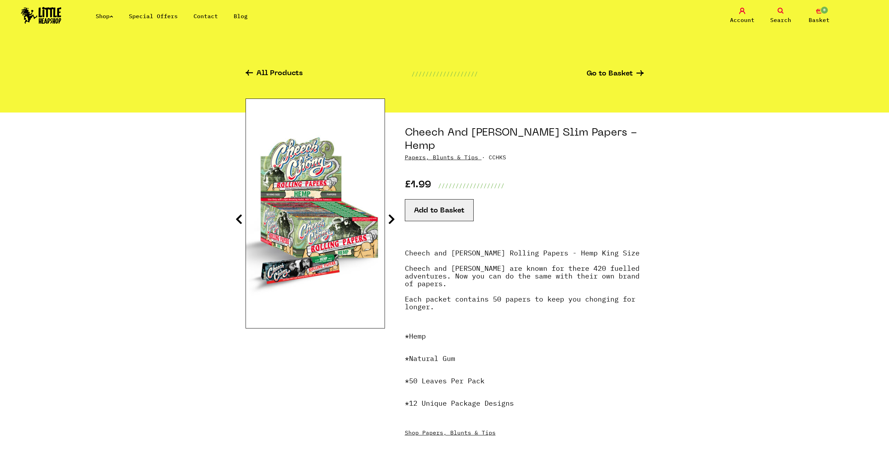
click at [391, 219] on icon at bounding box center [391, 218] width 7 height 11
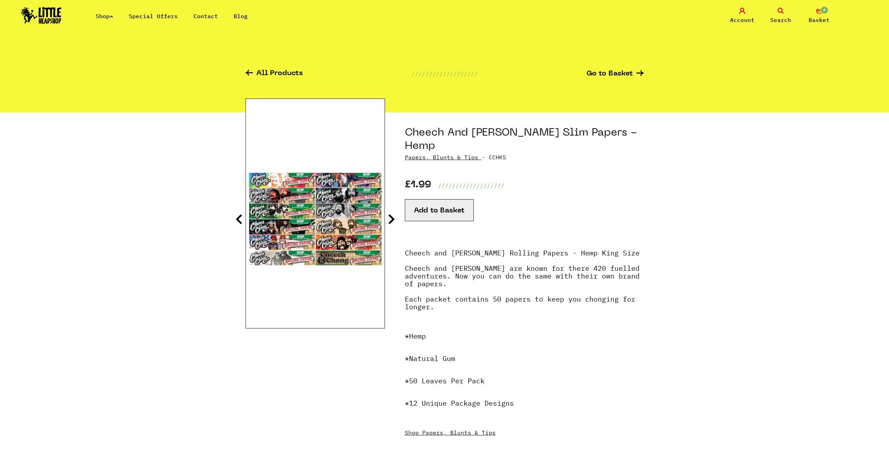
click at [391, 219] on icon at bounding box center [391, 218] width 7 height 11
